Goal: Task Accomplishment & Management: Use online tool/utility

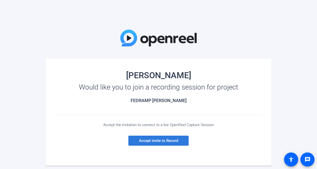
click at [157, 141] on span "Accept invite to Record" at bounding box center [158, 141] width 39 height 5
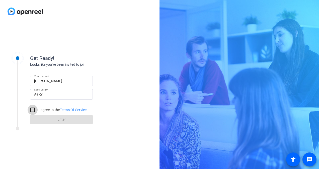
click at [33, 109] on input "I agree to the Terms Of Service" at bounding box center [33, 110] width 10 height 10
checkbox input "true"
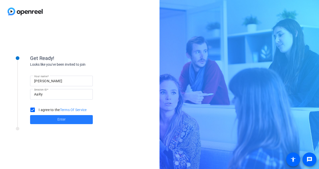
click at [60, 118] on span "Enter" at bounding box center [61, 119] width 8 height 5
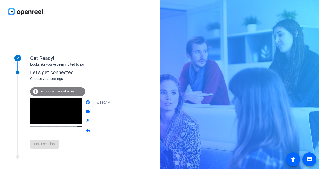
click at [64, 94] on div "info Test your audio and video" at bounding box center [57, 91] width 55 height 9
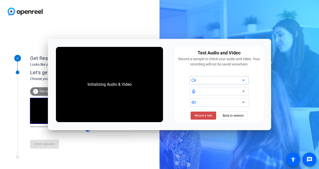
click at [203, 114] on span "Record a test" at bounding box center [204, 115] width 18 height 5
click at [203, 116] on span "Stop Testing (6s)" at bounding box center [203, 115] width 23 height 5
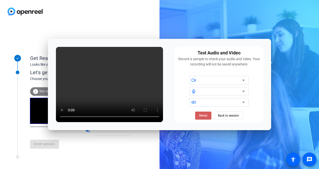
click at [204, 115] on span "Retest" at bounding box center [203, 115] width 8 height 5
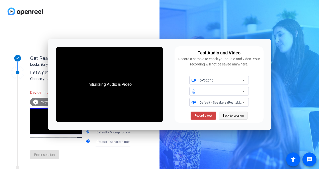
click at [235, 117] on span "Back to session" at bounding box center [233, 116] width 21 height 10
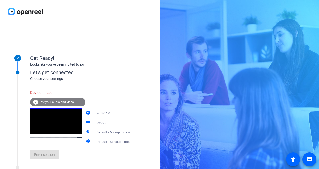
click at [41, 157] on div "Enter session" at bounding box center [85, 155] width 111 height 17
click at [133, 114] on icon at bounding box center [136, 113] width 6 height 6
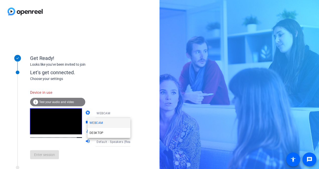
click at [124, 92] on div at bounding box center [159, 84] width 319 height 169
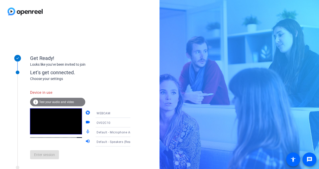
click at [134, 123] on icon at bounding box center [135, 122] width 3 height 1
click at [114, 46] on div at bounding box center [159, 84] width 319 height 169
click at [48, 157] on div "Enter session" at bounding box center [85, 155] width 111 height 17
click at [39, 92] on div "Device in use" at bounding box center [57, 92] width 55 height 11
click at [53, 103] on span "Test your audio and video" at bounding box center [56, 102] width 35 height 4
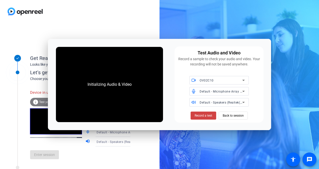
click at [107, 84] on div "Initializing Audio & Video" at bounding box center [110, 85] width 54 height 16
click at [231, 113] on span "Back to session" at bounding box center [233, 116] width 21 height 10
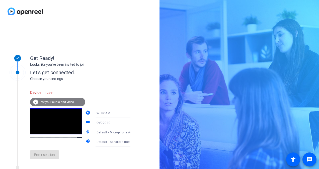
click at [133, 142] on icon at bounding box center [136, 142] width 6 height 6
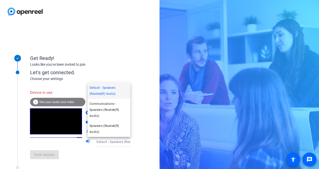
click at [124, 142] on div at bounding box center [159, 84] width 319 height 169
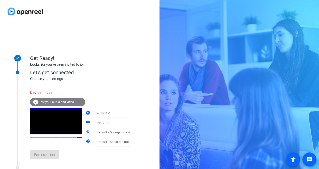
click at [133, 133] on icon at bounding box center [136, 132] width 6 height 6
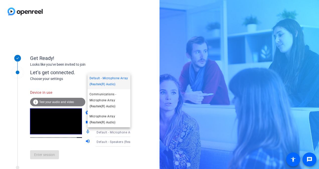
click at [127, 133] on div at bounding box center [159, 84] width 319 height 169
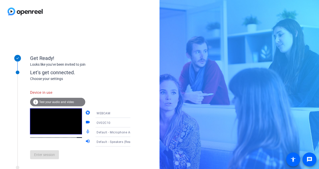
click at [133, 123] on icon at bounding box center [136, 123] width 6 height 6
click at [103, 134] on mat-option "OV02C10" at bounding box center [109, 133] width 43 height 10
click at [147, 112] on div "Get Ready! Looks like you've been invited to join Let's get connected. Choose y…" at bounding box center [80, 96] width 160 height 146
click at [133, 112] on icon at bounding box center [136, 113] width 6 height 6
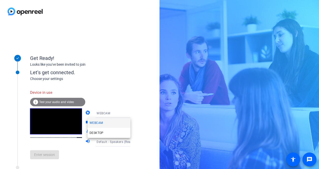
click at [133, 94] on div at bounding box center [159, 84] width 319 height 169
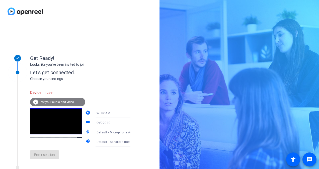
click at [50, 159] on div "Enter session" at bounding box center [85, 155] width 111 height 17
click at [52, 101] on span "Test your audio and video" at bounding box center [56, 102] width 35 height 4
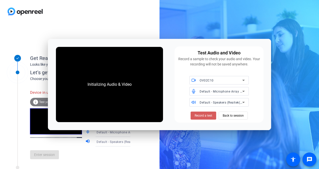
click at [204, 115] on span "Record a test" at bounding box center [204, 115] width 18 height 5
click at [200, 116] on span "Record a test" at bounding box center [204, 115] width 18 height 5
click at [244, 82] on icon at bounding box center [244, 80] width 6 height 6
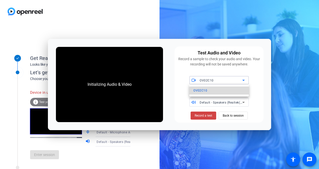
click at [219, 91] on mat-option "OV02C10" at bounding box center [220, 91] width 60 height 8
click at [202, 114] on span "Record a test" at bounding box center [204, 115] width 18 height 5
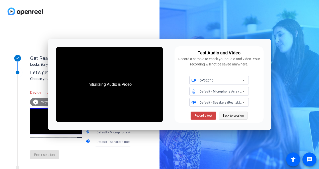
click at [228, 115] on span "Back to session" at bounding box center [233, 116] width 21 height 10
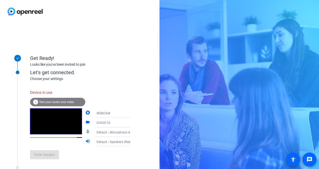
click at [42, 158] on div "Enter session" at bounding box center [85, 155] width 111 height 17
click at [37, 92] on div "Device in use" at bounding box center [57, 92] width 55 height 11
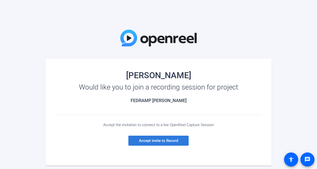
click at [164, 141] on span "Accept invite to Record" at bounding box center [158, 141] width 39 height 5
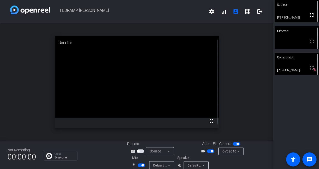
click at [216, 110] on div at bounding box center [217, 82] width 3 height 92
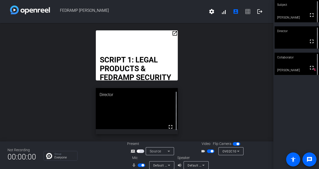
click at [240, 86] on div "open_in_new SCRIPT 1: LEGAL PRODUCTS & FEDRAMP SECURITY (Duration: 30 seconds) …" at bounding box center [137, 82] width 274 height 119
drag, startPoint x: 157, startPoint y: 32, endPoint x: 164, endPoint y: 17, distance: 16.6
click at [164, 17] on div "FEDRAMP PAT EVELAND settings signal_cellular_alt account_box grid_on logout ope…" at bounding box center [137, 84] width 274 height 169
drag, startPoint x: 164, startPoint y: 17, endPoint x: 214, endPoint y: 62, distance: 67.9
click at [214, 62] on div "open_in_new SCRIPT 1: LEGAL PRODUCTS & FEDRAMP SECURITY (Duration: 30 seconds) …" at bounding box center [137, 82] width 274 height 119
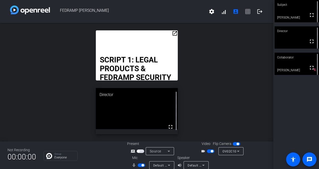
click at [174, 34] on mat-icon "open_in_new" at bounding box center [175, 33] width 6 height 6
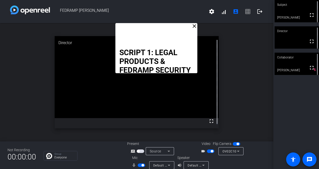
drag, startPoint x: 154, startPoint y: 32, endPoint x: 174, endPoint y: -13, distance: 49.0
click at [174, 0] on html "Accessibility Screen-Reader Guide, Feedback, and Issue Reporting | New window F…" at bounding box center [159, 84] width 319 height 169
drag, startPoint x: 175, startPoint y: 28, endPoint x: 174, endPoint y: 9, distance: 19.3
click at [174, 9] on div "FEDRAMP PAT EVELAND settings signal_cellular_alt account_box grid_on logout clo…" at bounding box center [137, 84] width 274 height 169
click at [208, 49] on div "Collaborator" at bounding box center [137, 43] width 164 height 14
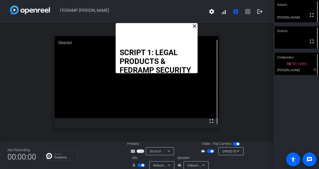
drag, startPoint x: 177, startPoint y: 26, endPoint x: 177, endPoint y: 13, distance: 13.3
click at [177, 13] on div "FEDRAMP PAT EVELAND settings signal_cellular_alt account_box grid_on logout clo…" at bounding box center [137, 84] width 274 height 169
drag, startPoint x: 317, startPoint y: 0, endPoint x: 205, endPoint y: 45, distance: 121.5
click at [205, 45] on div "Director" at bounding box center [137, 43] width 164 height 14
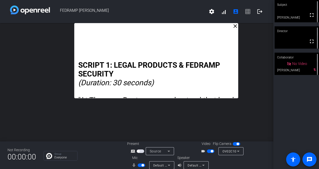
drag, startPoint x: 194, startPoint y: 49, endPoint x: 149, endPoint y: 57, distance: 46.2
drag, startPoint x: 149, startPoint y: 57, endPoint x: 252, endPoint y: 63, distance: 103.4
click at [252, 63] on div "close SCRIPT 1: LEGAL PRODUCTS & FEDRAMP SECURITY (Duration: 30 seconds) "At Th…" at bounding box center [137, 82] width 274 height 119
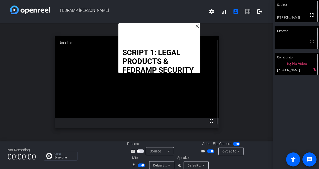
drag, startPoint x: 199, startPoint y: 37, endPoint x: 202, endPoint y: 25, distance: 12.5
click at [202, 25] on div "close SCRIPT 1: LEGAL PRODUCTS & FEDRAMP SECURITY (Duration: 30 seconds) "At Th…" at bounding box center [137, 82] width 274 height 119
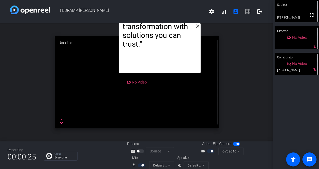
click at [197, 26] on mat-icon "close" at bounding box center [198, 26] width 6 height 6
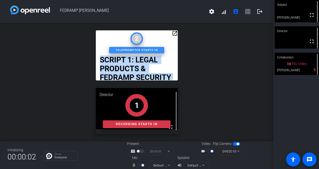
drag, startPoint x: 155, startPoint y: 34, endPoint x: 160, endPoint y: 19, distance: 15.9
click at [160, 19] on div "FEDRAMP PAT EVELAND settings signal_cellular_alt account_box grid_on logout ope…" at bounding box center [137, 84] width 274 height 169
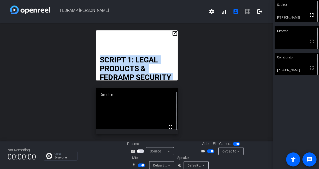
drag, startPoint x: 225, startPoint y: 58, endPoint x: 216, endPoint y: 42, distance: 18.4
click at [216, 42] on div "open_in_new SCRIPT 1: LEGAL PRODUCTS & FEDRAMP SECURITY (Duration: 30 seconds) …" at bounding box center [137, 82] width 274 height 119
